Goal: Information Seeking & Learning: Understand process/instructions

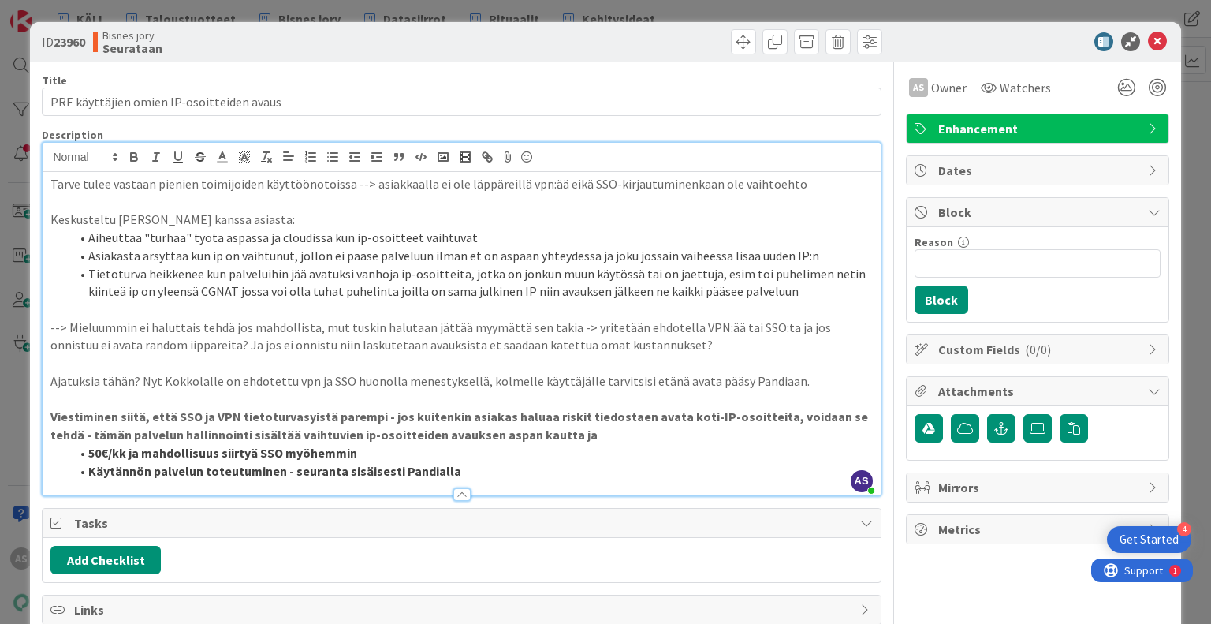
drag, startPoint x: 235, startPoint y: 419, endPoint x: 588, endPoint y: 431, distance: 353.4
click at [588, 431] on p "Viestiminen siitä, että SSO ja VPN tietoturvasyistä parempi - jos kuitenkin asi…" at bounding box center [460, 425] width 821 height 35
click at [646, 456] on li "50€/kk ja mahdollisuus siirtyä SSO myöhemmin" at bounding box center [470, 453] width 803 height 18
click at [639, 441] on div "Tarve tulee vastaan pienien toimijoiden käyttöönotoissa --> asiakkaalla ei ole …" at bounding box center [461, 333] width 837 height 323
click at [643, 441] on p "Viestiminen siitä, että SSO ja VPN tietoturvasyistä parempi - jos kuitenkin asi…" at bounding box center [460, 425] width 821 height 35
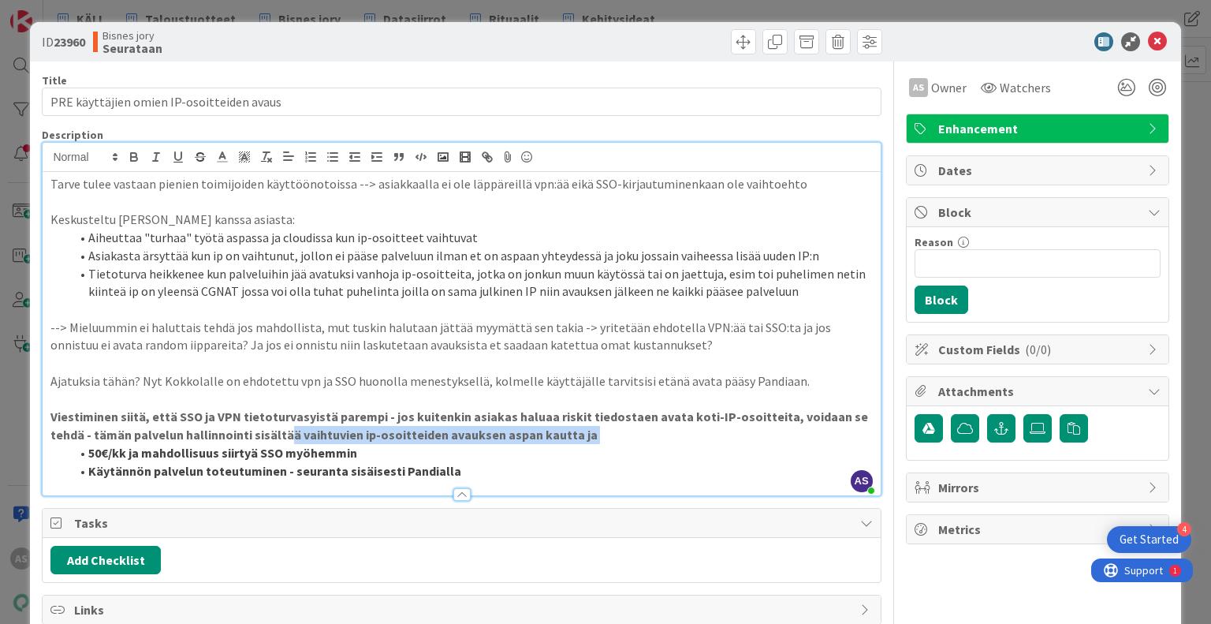
drag, startPoint x: 66, startPoint y: 445, endPoint x: 281, endPoint y: 431, distance: 215.6
click at [281, 431] on div "Tarve tulee vastaan pienien toimijoiden käyttöönotoissa --> asiakkaalla ei ole …" at bounding box center [461, 333] width 837 height 323
click at [583, 437] on p "Viestiminen siitä, että SSO ja VPN tietoturvasyistä parempi - jos kuitenkin asi…" at bounding box center [460, 425] width 821 height 35
click at [609, 426] on p "Viestiminen siitä, että SSO ja VPN tietoturvasyistä parempi - jos kuitenkin asi…" at bounding box center [460, 425] width 821 height 35
click at [613, 434] on p "Viestiminen siitä, että SSO ja VPN tietoturvasyistä parempi - jos kuitenkin asi…" at bounding box center [460, 425] width 821 height 35
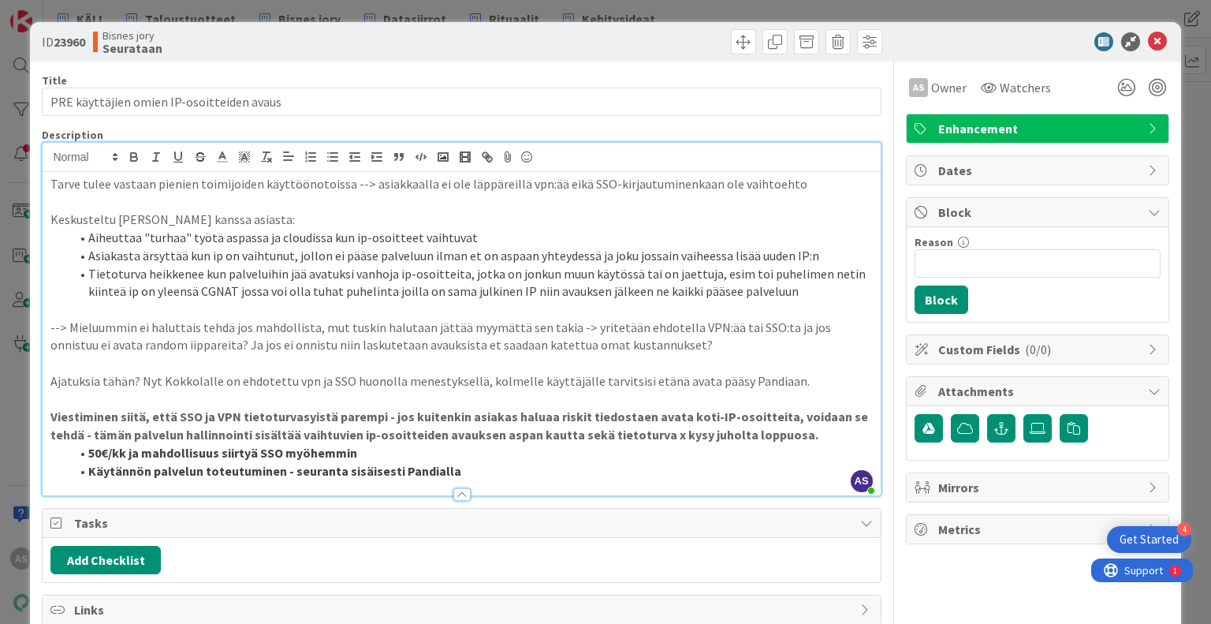
click at [452, 469] on li "Käytännön palvelun toteutuminen - seuranta sisäisesti Pandialla" at bounding box center [470, 471] width 803 height 18
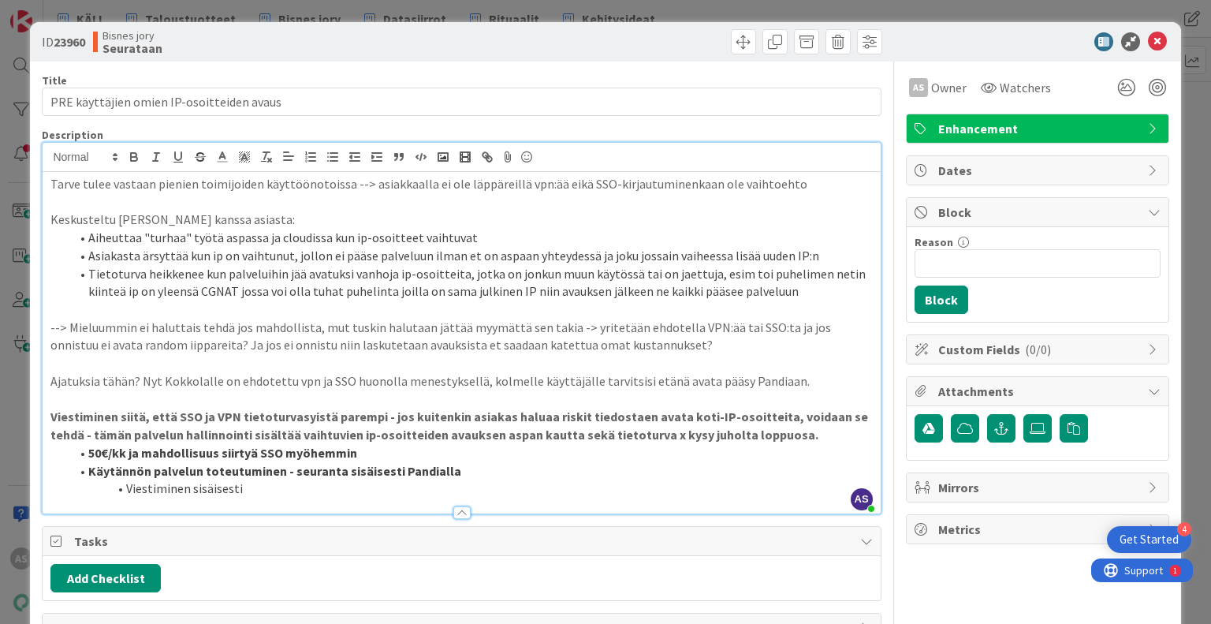
click at [432, 428] on strong "Viestiminen siitä, että SSO ja VPN tietoturvasyistä parempi - jos kuitenkin asi…" at bounding box center [460, 425] width 820 height 34
click at [425, 453] on li "50€/kk ja mahdollisuus siirtyä SSO myöhemmin" at bounding box center [470, 453] width 803 height 18
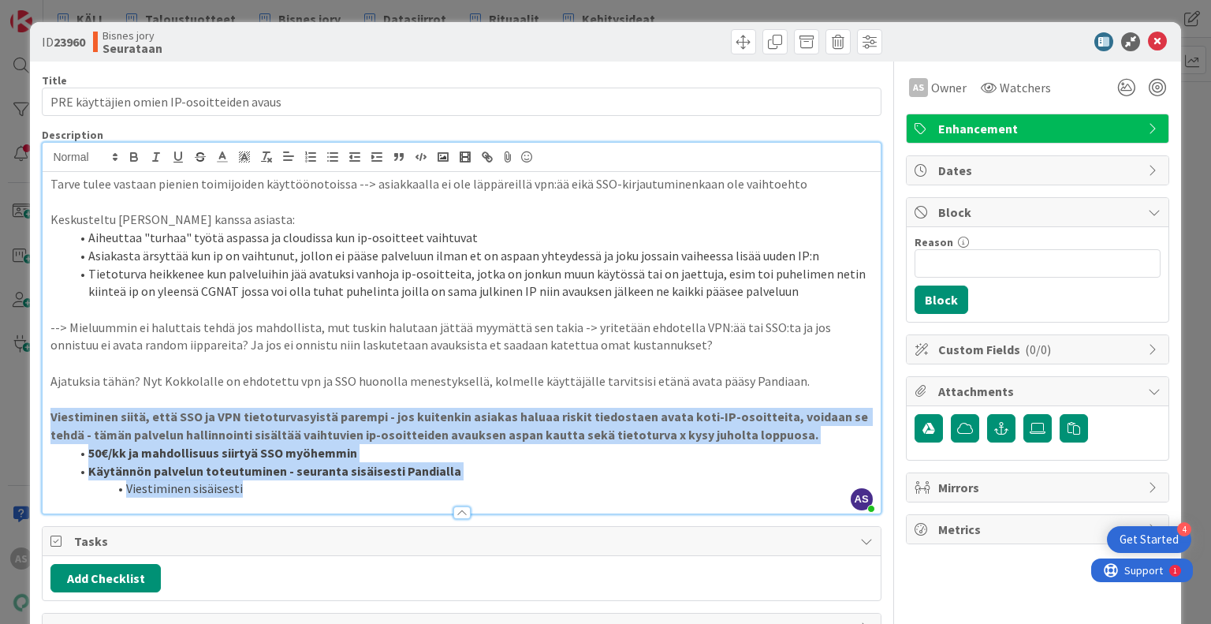
drag, startPoint x: 354, startPoint y: 488, endPoint x: 27, endPoint y: 410, distance: 336.3
click at [27, 410] on div "ID 23960 Bisnes jory Seurataan Title 41 / 128 PRE käyttäjien omien IP-osoitteid…" at bounding box center [605, 312] width 1211 height 624
copy div "Viestiminen siitä, että SSO ja VPN tietoturvasyistä parempi - jos kuitenkin asi…"
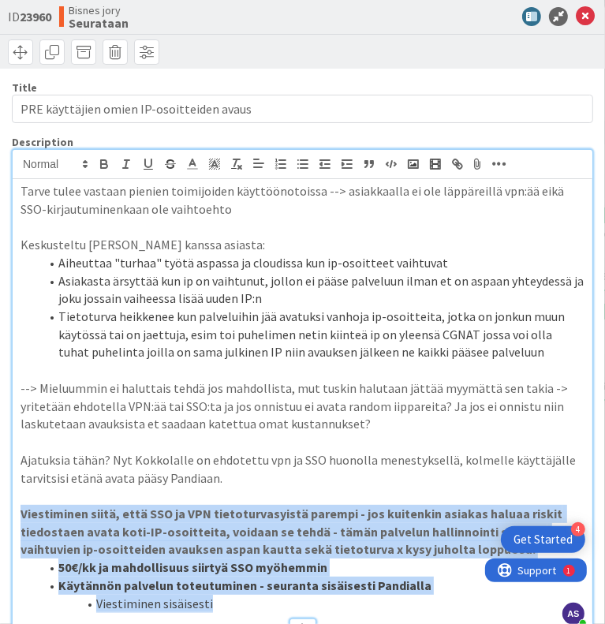
click at [259, 420] on p "--> Mieluummin ei haluttais tehdä jos mahdollista, mut tuskin halutaan jättää m…" at bounding box center [302, 406] width 564 height 54
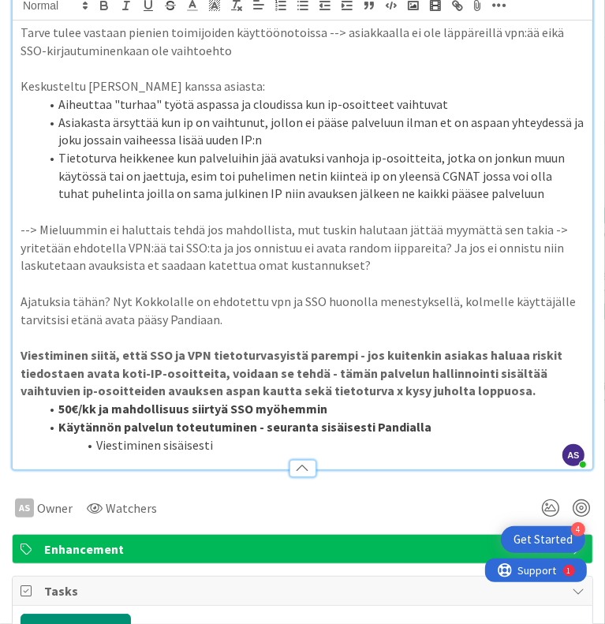
scroll to position [158, 0]
